Goal: Navigation & Orientation: Find specific page/section

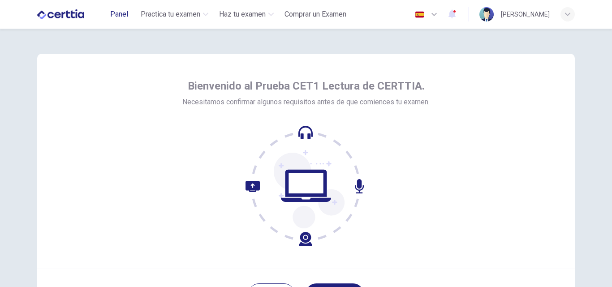
drag, startPoint x: 133, startPoint y: 15, endPoint x: 126, endPoint y: 15, distance: 7.2
click at [126, 15] on div "Panel Practica tu examen Haz tu examen Comprar un Examen" at bounding box center [227, 14] width 245 height 16
click at [126, 15] on span "Panel" at bounding box center [119, 14] width 18 height 11
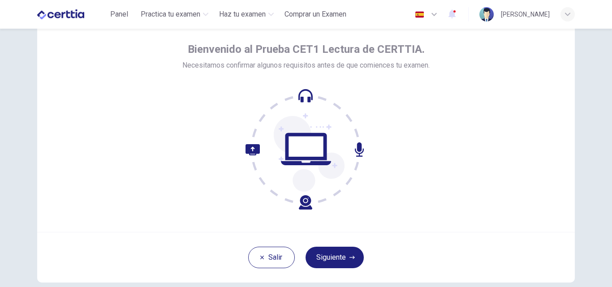
scroll to position [40, 0]
